Goal: Task Accomplishment & Management: Manage account settings

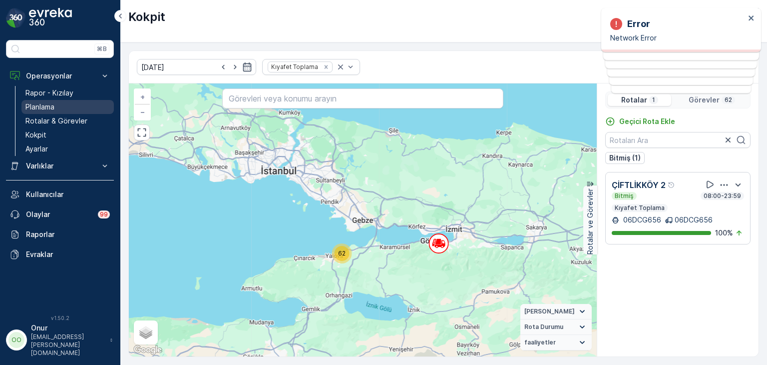
click at [62, 106] on link "Planlama" at bounding box center [67, 107] width 92 height 14
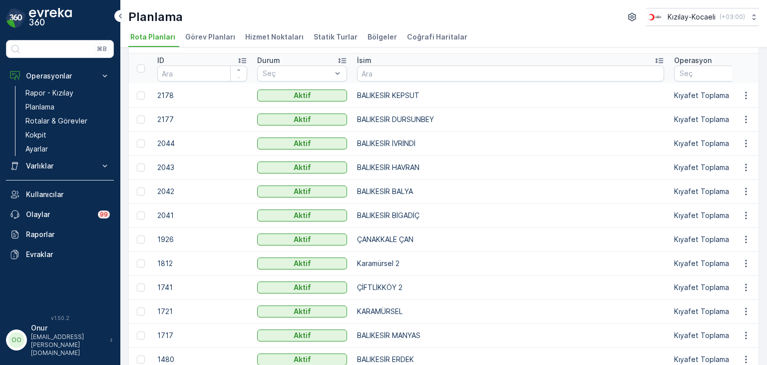
scroll to position [150, 0]
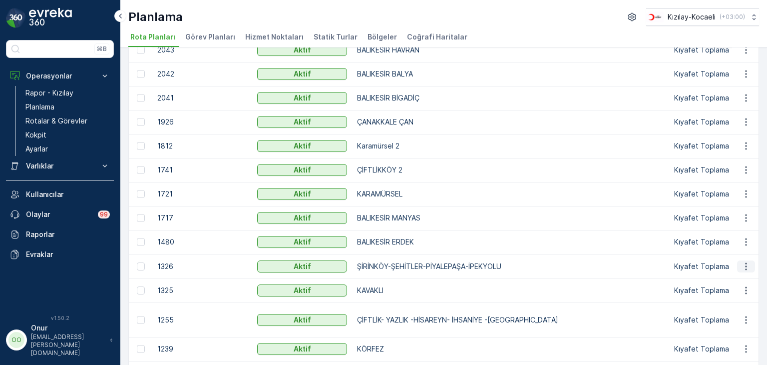
click at [743, 263] on icon "button" at bounding box center [747, 266] width 10 height 10
click at [713, 276] on span "Rota Planını Düzenle" at bounding box center [728, 281] width 68 height 10
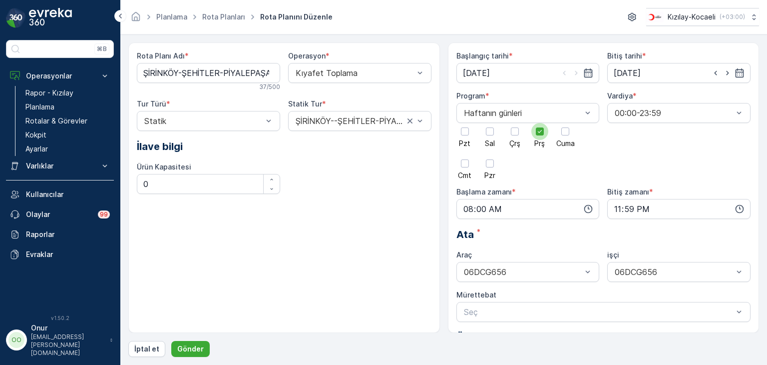
click at [539, 135] on div at bounding box center [540, 131] width 8 height 8
click at [540, 123] on input "Prş" at bounding box center [540, 123] width 0 height 0
click at [513, 133] on div at bounding box center [515, 131] width 8 height 8
click at [515, 123] on input "Çrş" at bounding box center [515, 123] width 0 height 0
click at [585, 209] on icon "button" at bounding box center [589, 209] width 8 height 8
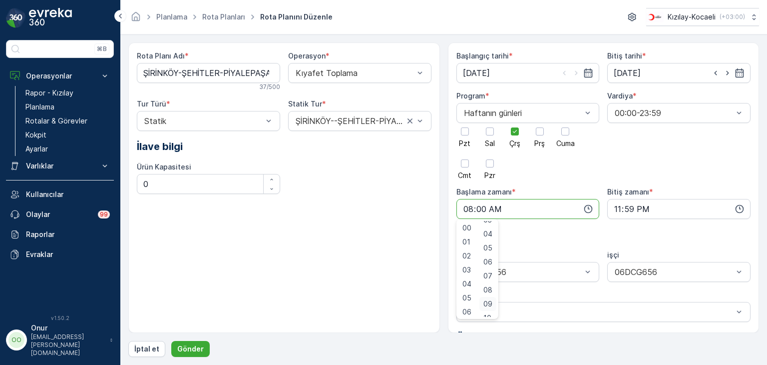
scroll to position [100, 0]
click at [490, 272] on span "10" at bounding box center [488, 268] width 8 height 10
type input "08:10"
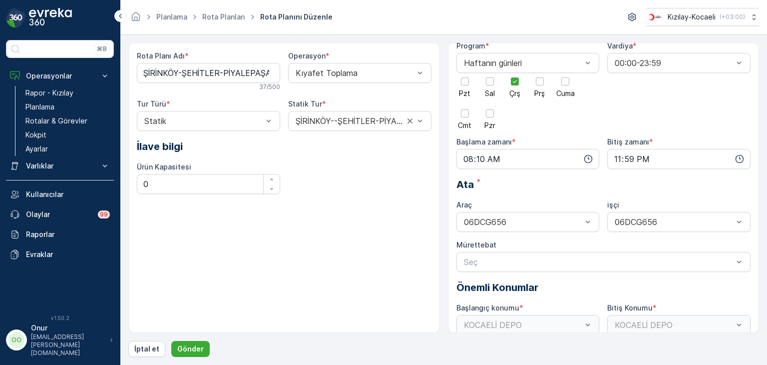
scroll to position [0, 0]
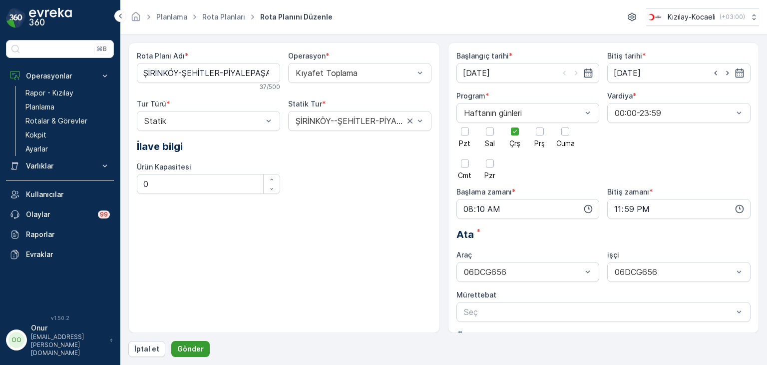
click at [204, 349] on button "Gönder" at bounding box center [190, 349] width 38 height 16
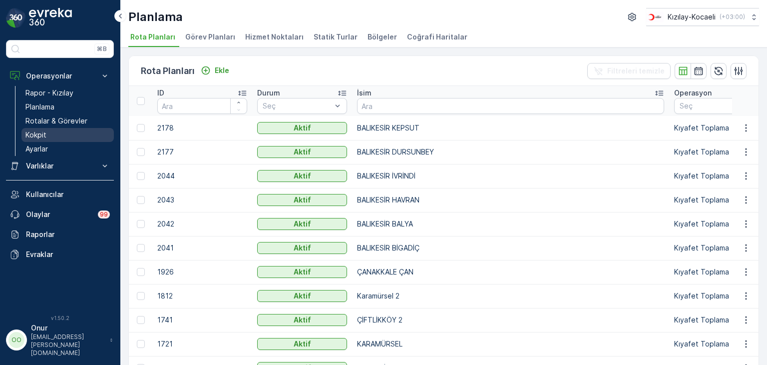
click at [36, 134] on p "Kokpit" at bounding box center [35, 135] width 21 height 10
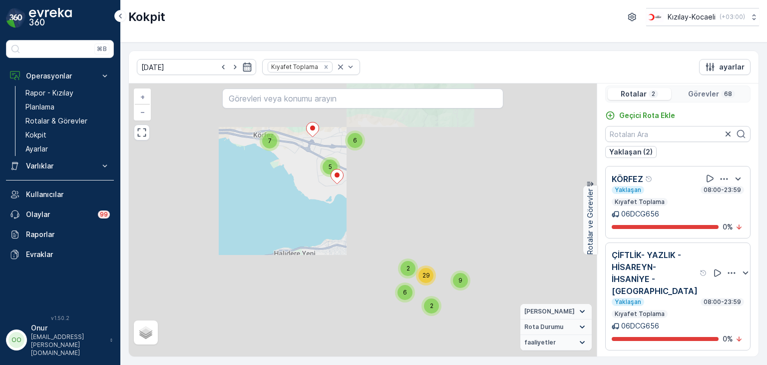
scroll to position [7, 0]
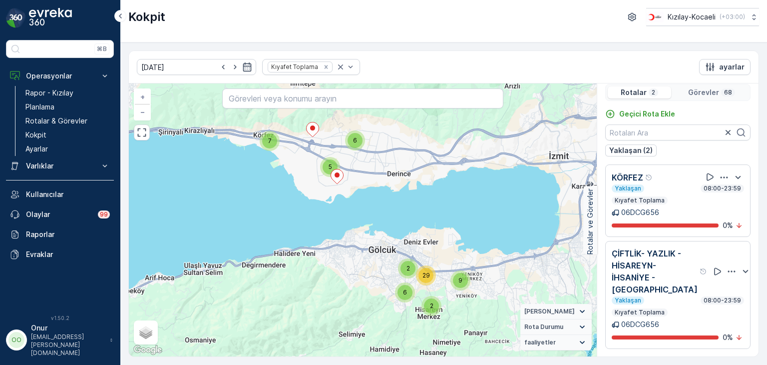
click at [727, 267] on icon "button" at bounding box center [732, 271] width 10 height 10
click at [687, 318] on div "Sil" at bounding box center [712, 318] width 87 height 14
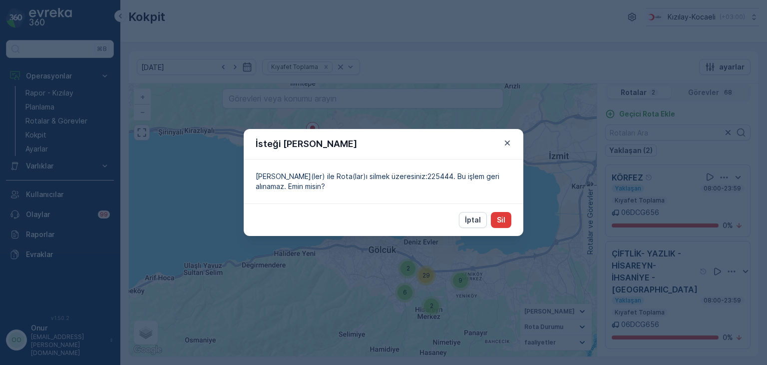
click at [499, 221] on p "Sil" at bounding box center [501, 220] width 8 height 10
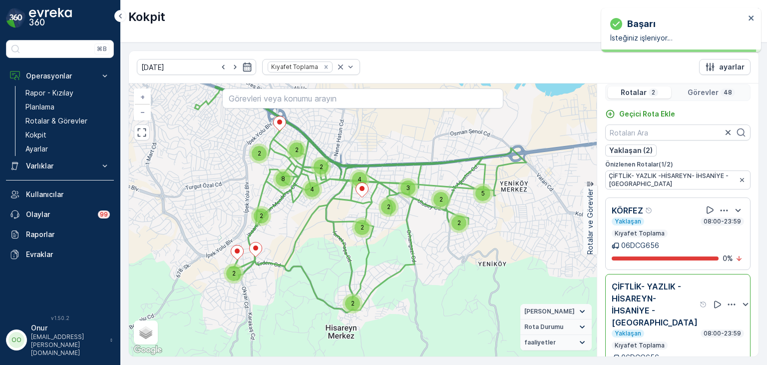
click at [722, 205] on icon "button" at bounding box center [725, 210] width 10 height 10
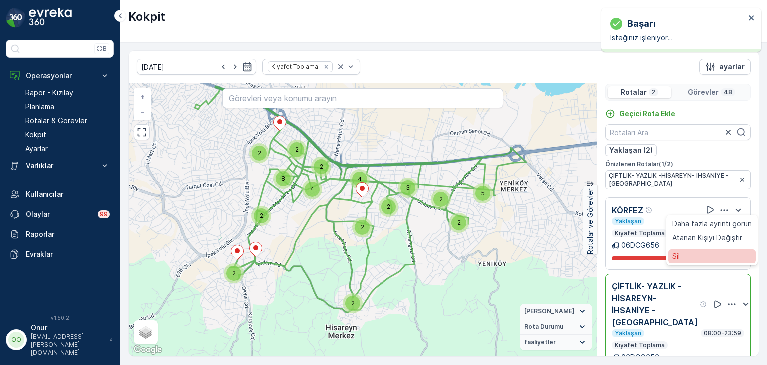
click at [694, 252] on div "Sil" at bounding box center [712, 256] width 87 height 14
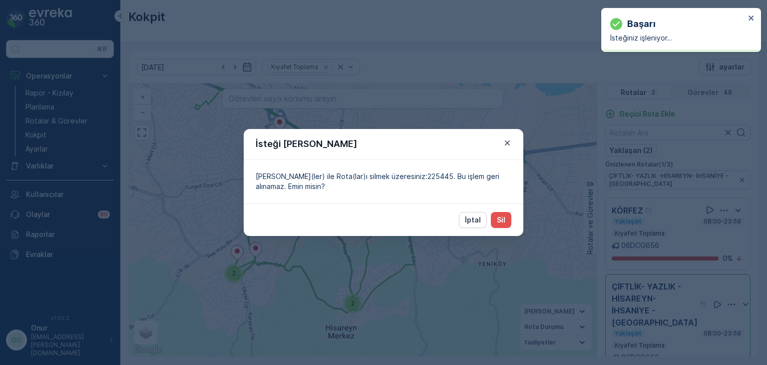
click at [514, 219] on div "İptal Sil" at bounding box center [384, 219] width 280 height 32
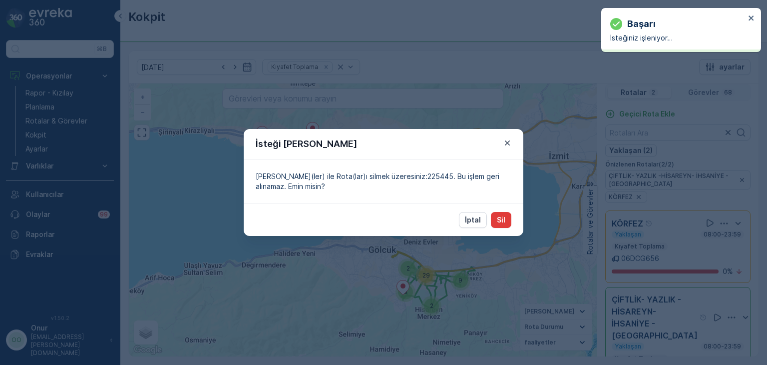
click at [510, 217] on button "Sil" at bounding box center [501, 220] width 20 height 16
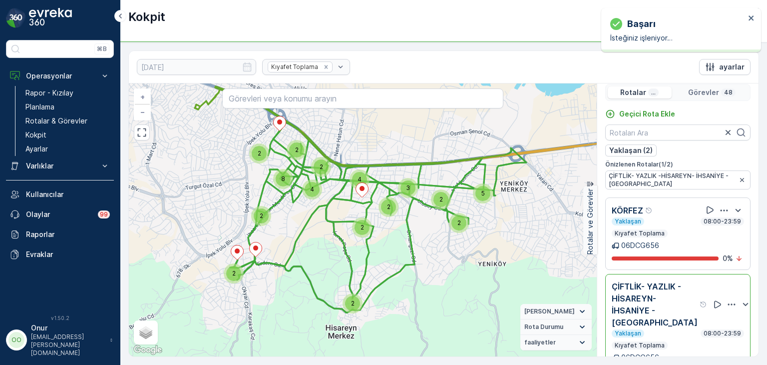
scroll to position [0, 0]
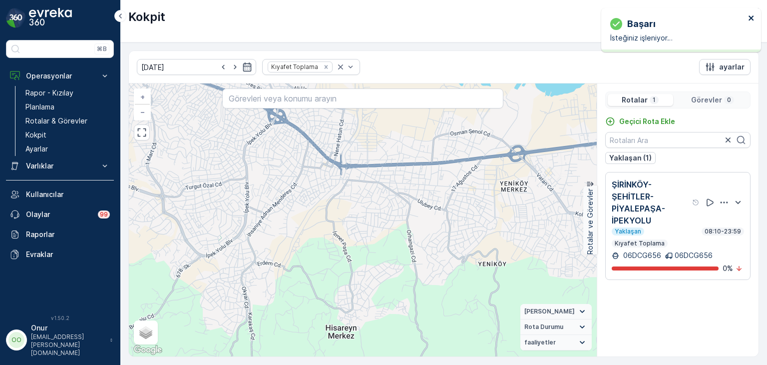
click at [751, 15] on icon "close" at bounding box center [752, 18] width 7 height 8
